Goal: Transaction & Acquisition: Obtain resource

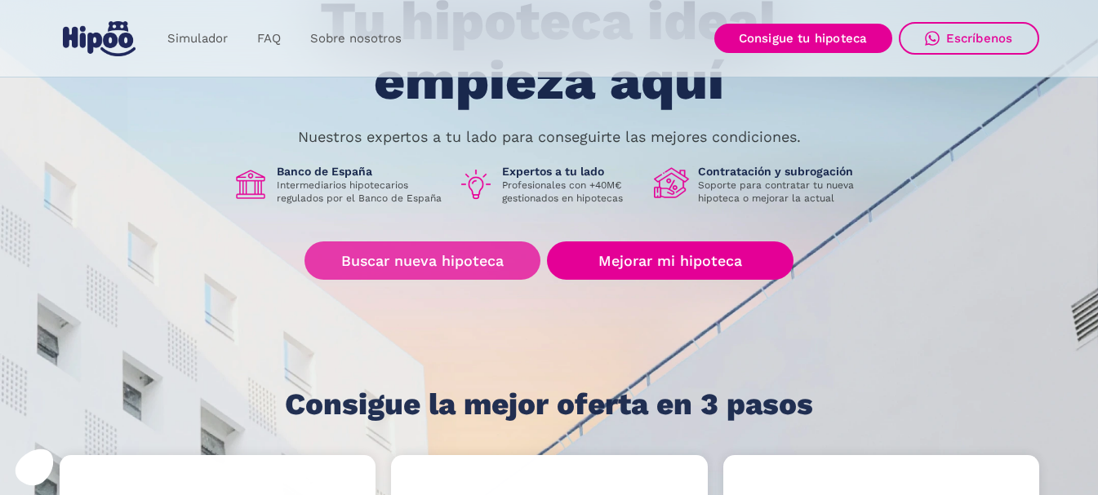
click at [447, 269] on link "Buscar nueva hipoteca" at bounding box center [422, 261] width 236 height 38
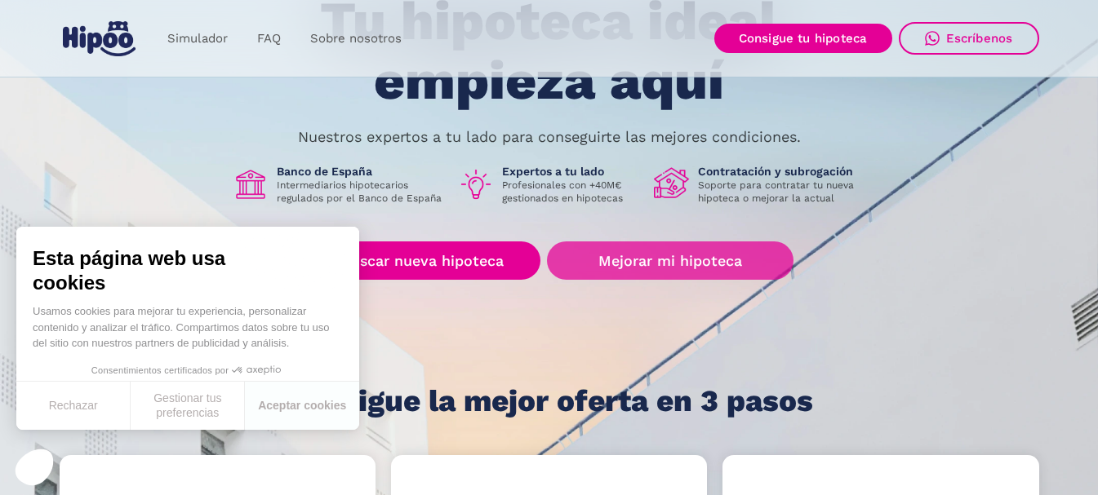
click at [663, 264] on link "Mejorar mi hipoteca" at bounding box center [670, 261] width 246 height 38
click at [687, 258] on link "Mejorar mi hipoteca" at bounding box center [670, 261] width 246 height 38
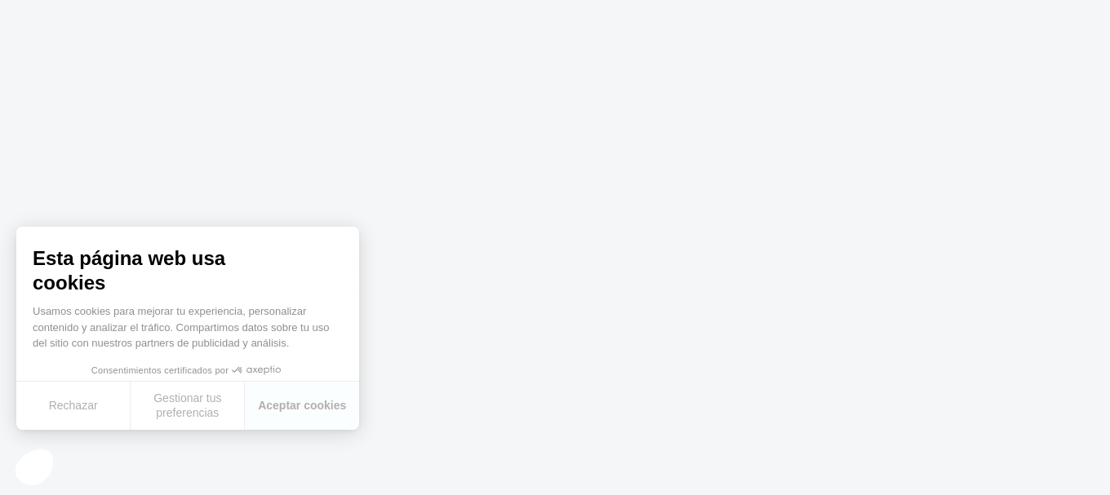
click at [201, 399] on button "Gestionar tus preferencias" at bounding box center [188, 406] width 114 height 48
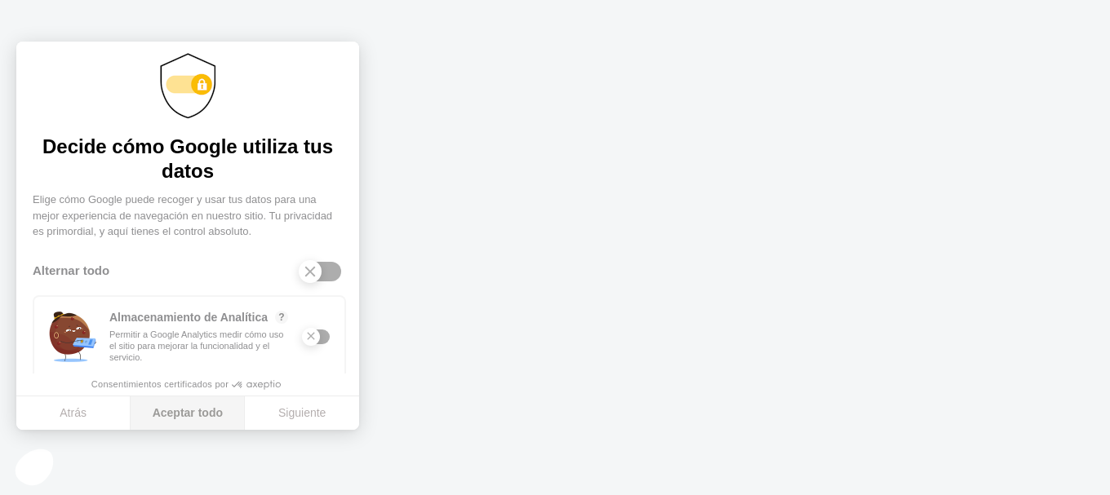
click at [183, 408] on button "Aceptar todo" at bounding box center [188, 414] width 114 height 34
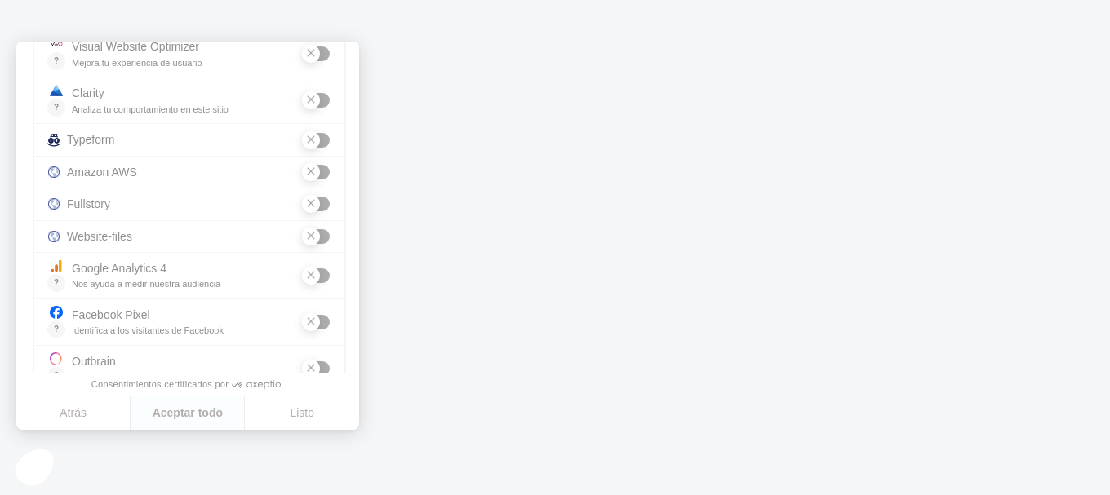
scroll to position [447, 0]
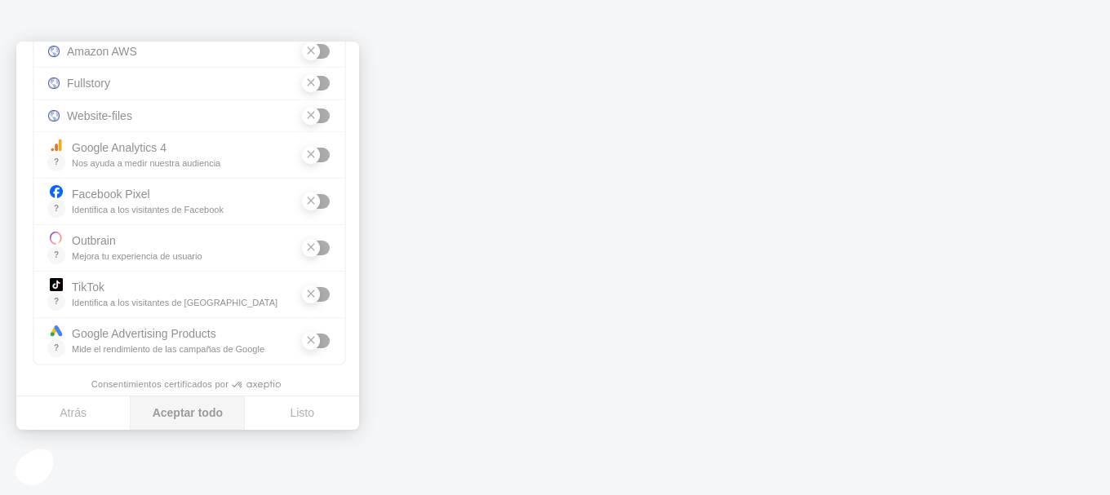
click at [197, 411] on button "Aceptar todo" at bounding box center [188, 414] width 114 height 34
click at [318, 414] on button "Listo" at bounding box center [302, 414] width 114 height 34
